Goal: Task Accomplishment & Management: Manage account settings

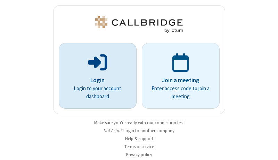
click at [95, 80] on p "Login" at bounding box center [97, 80] width 58 height 9
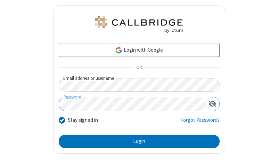
click at [136, 141] on button "Login" at bounding box center [139, 142] width 161 height 14
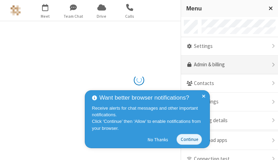
click at [227, 65] on link "Admin & billing" at bounding box center [229, 65] width 97 height 19
